Goal: Transaction & Acquisition: Purchase product/service

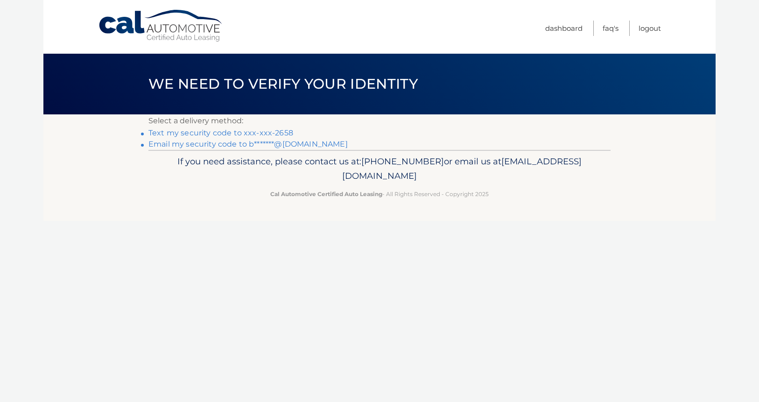
click at [284, 132] on link "Text my security code to xxx-xxx-2658" at bounding box center [220, 132] width 145 height 9
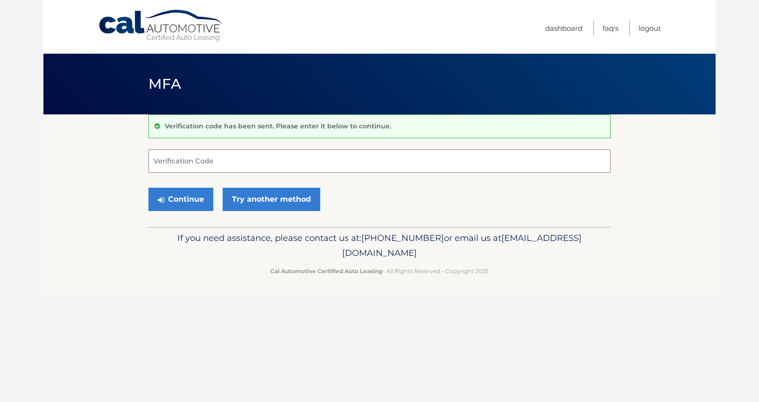
click at [168, 157] on input "Verification Code" at bounding box center [379, 160] width 462 height 23
paste input "667300"
type input "667300"
click at [181, 198] on button "Continue" at bounding box center [180, 199] width 65 height 23
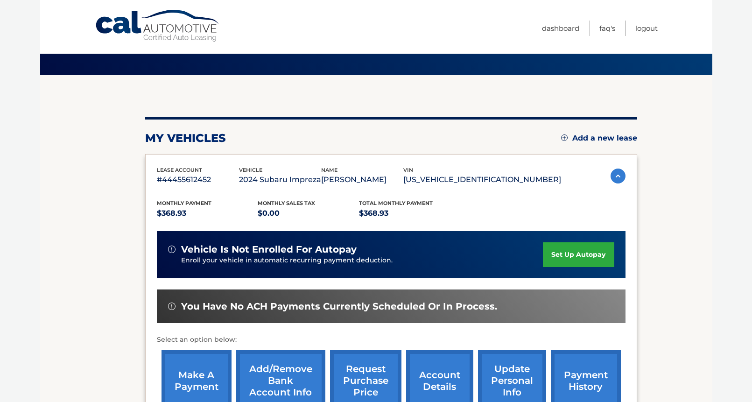
scroll to position [93, 0]
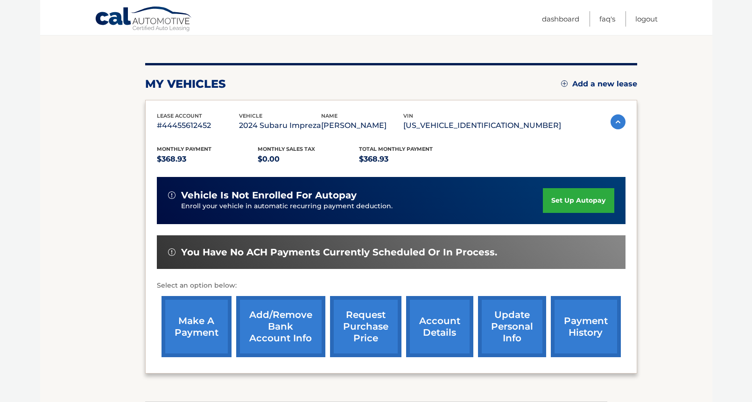
click at [187, 327] on link "make a payment" at bounding box center [196, 326] width 70 height 61
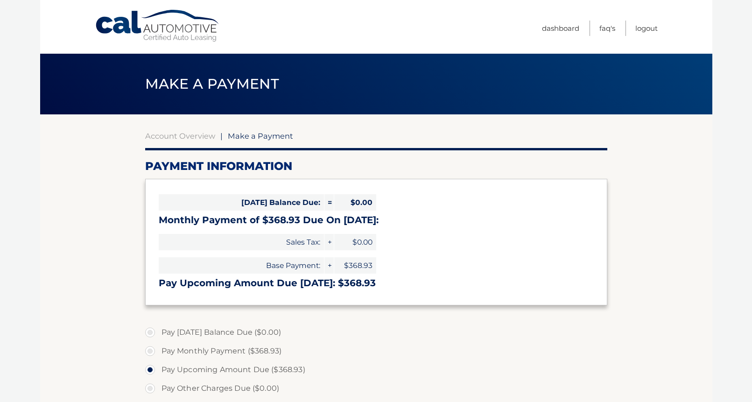
select select "OGE0M2Q1MjctZDllNy00NjE1LTk1MmYtOGRlNDY1NDM0MGJl"
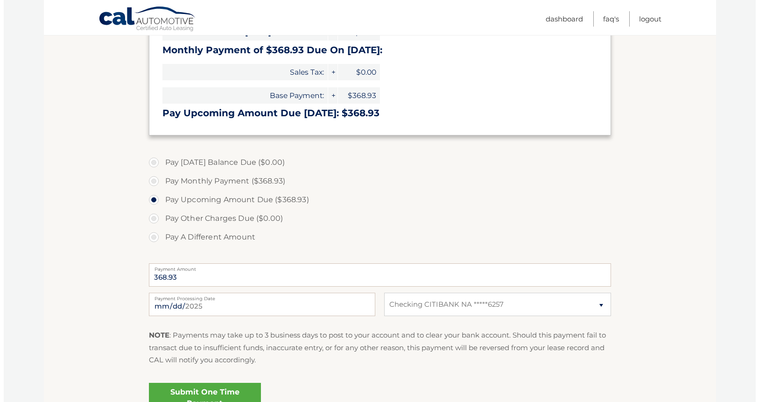
scroll to position [187, 0]
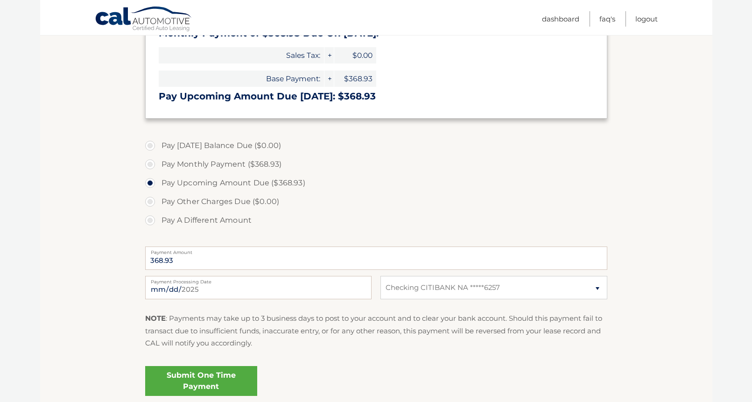
click at [192, 383] on link "Submit One Time Payment" at bounding box center [201, 381] width 112 height 30
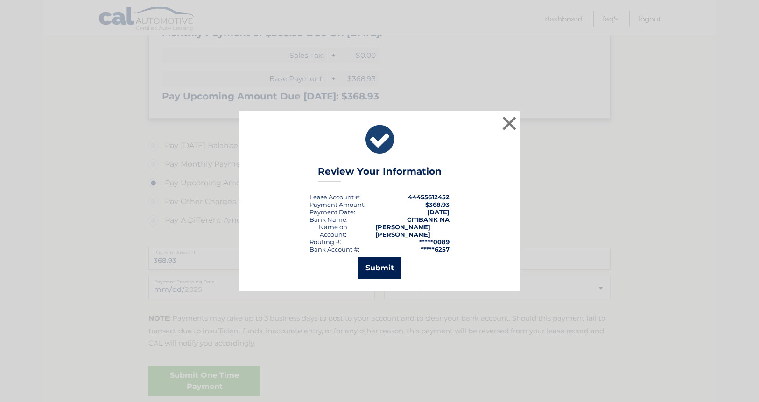
click at [372, 262] on button "Submit" at bounding box center [379, 268] width 43 height 22
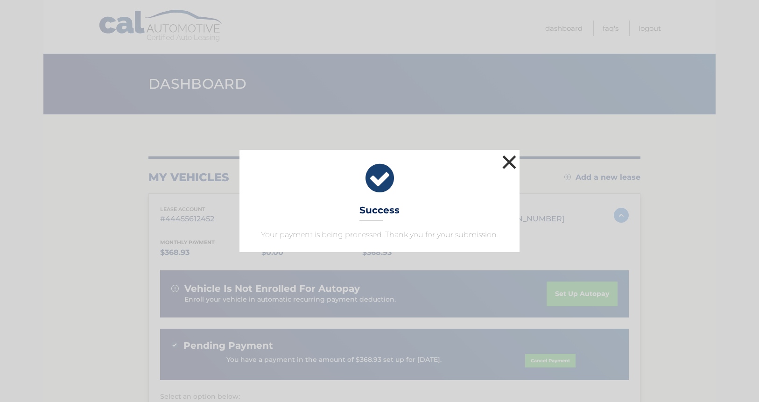
click at [511, 161] on button "×" at bounding box center [509, 162] width 19 height 19
